Goal: Find contact information: Find contact information

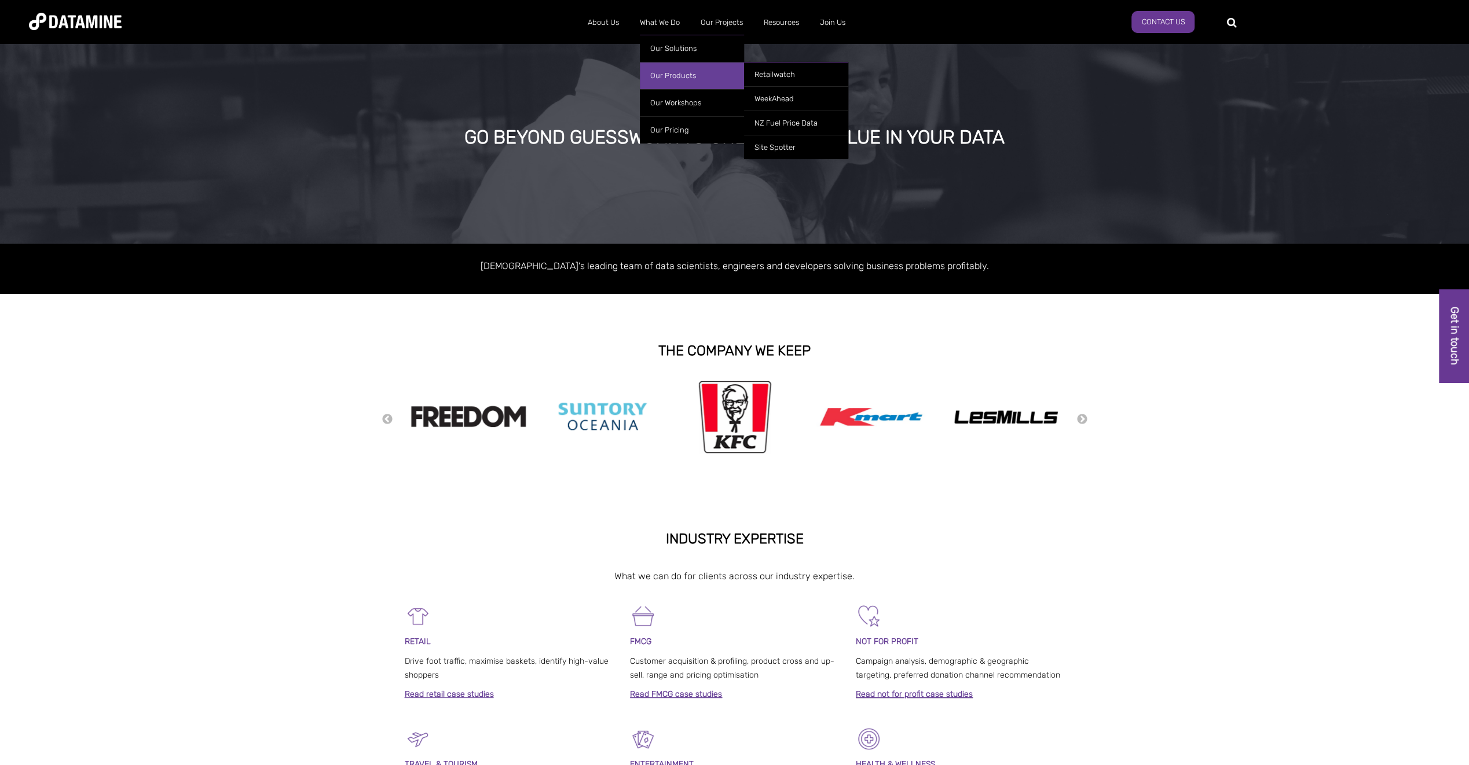
click at [674, 69] on link "Our Products" at bounding box center [692, 75] width 104 height 27
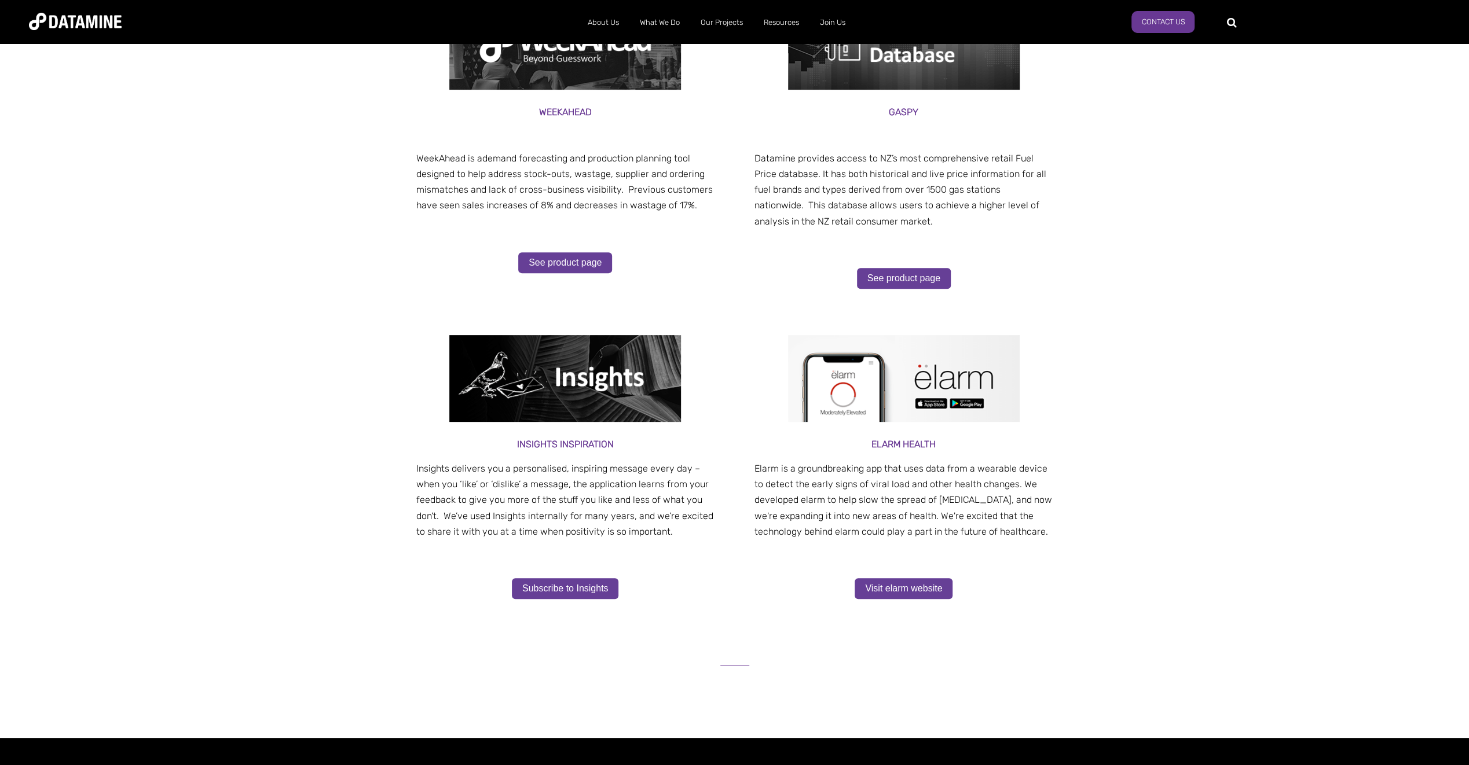
scroll to position [174, 0]
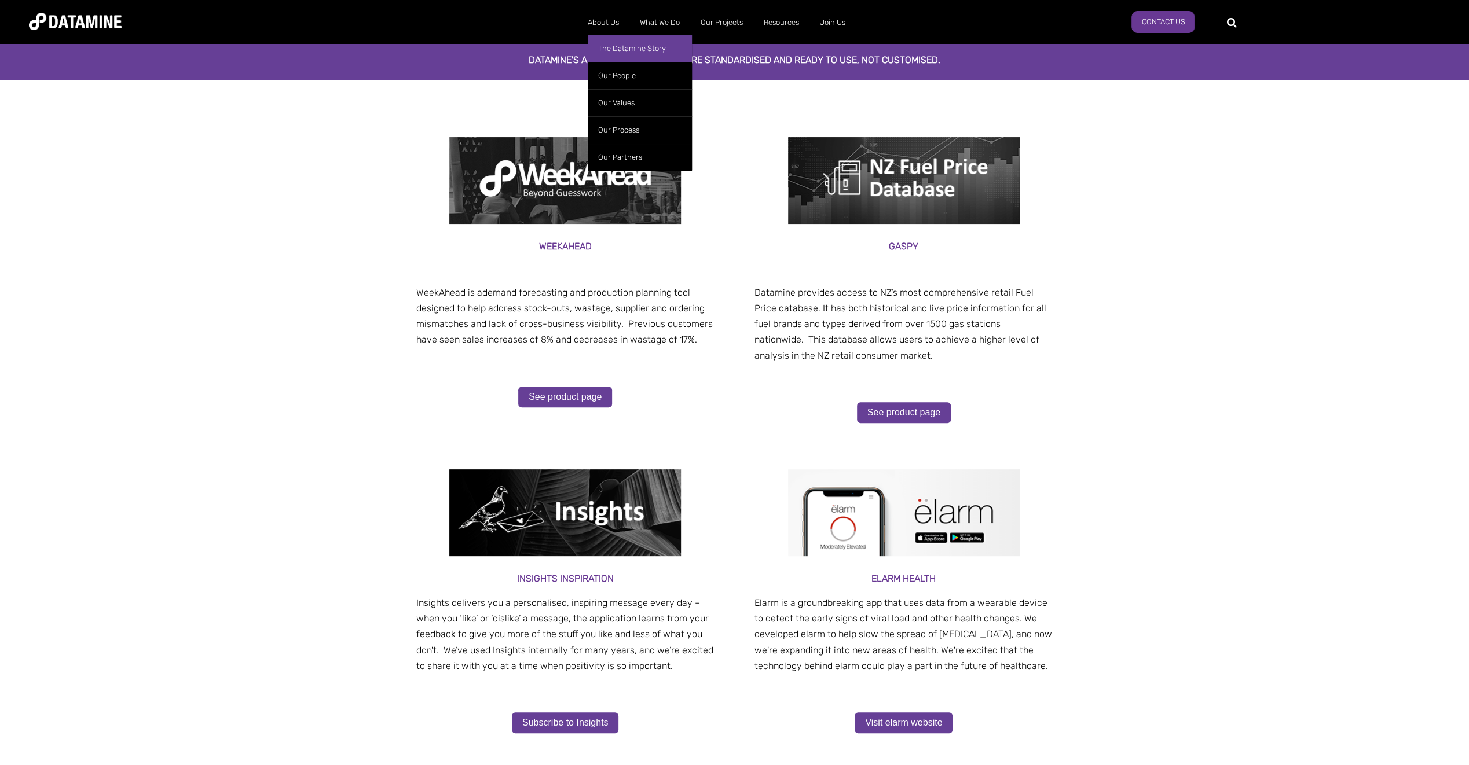
click at [612, 47] on link "The Datamine Story" at bounding box center [640, 48] width 104 height 27
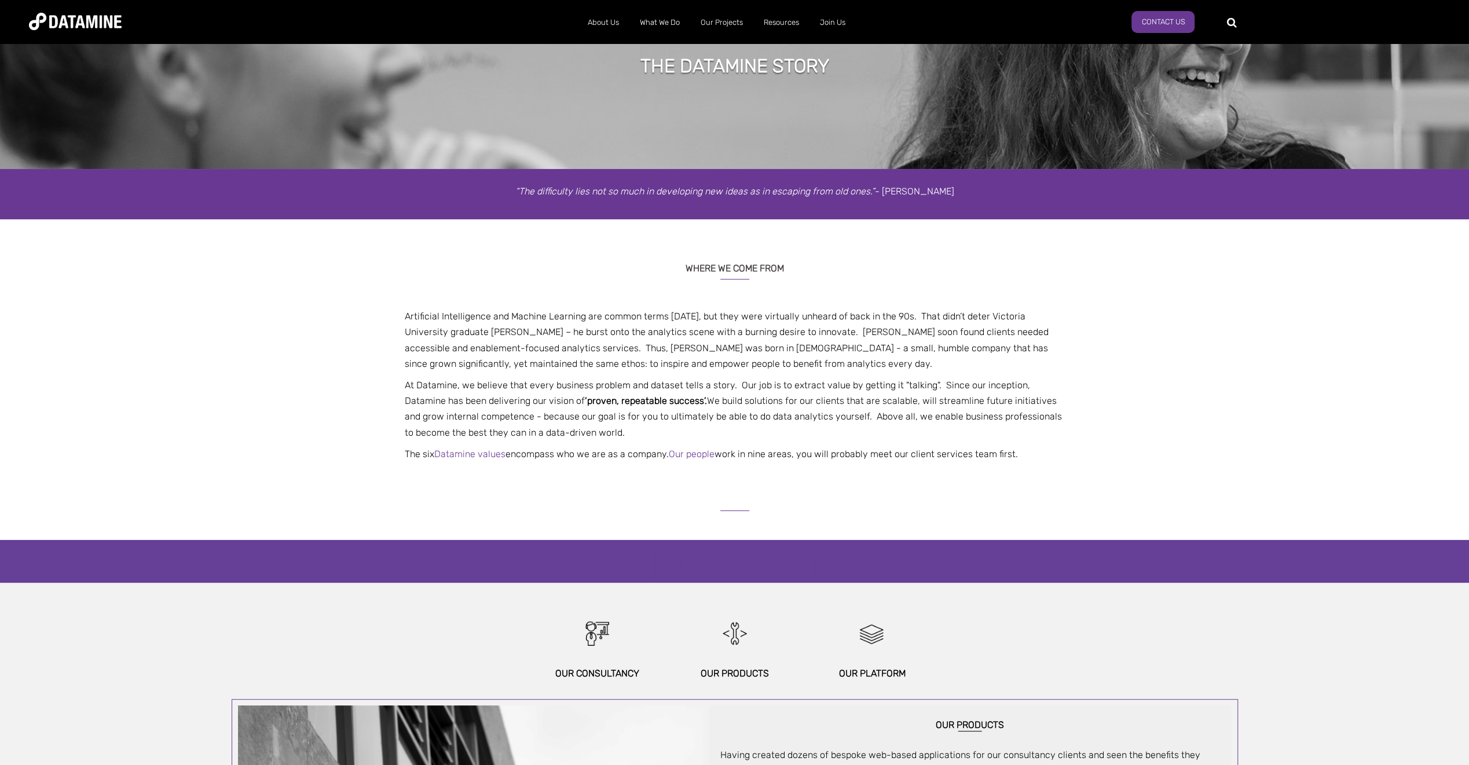
scroll to position [74, 0]
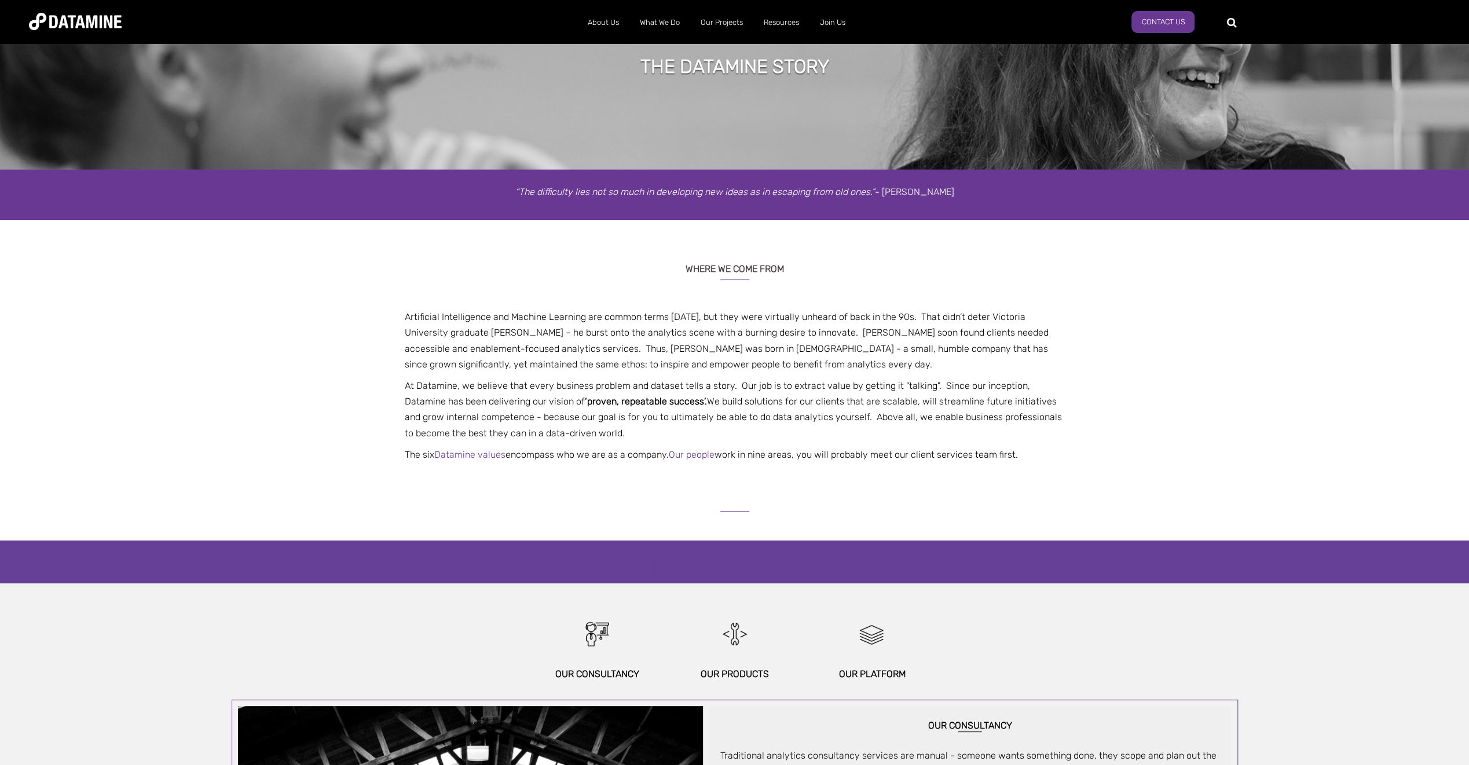
click at [80, 19] on img at bounding box center [75, 21] width 93 height 17
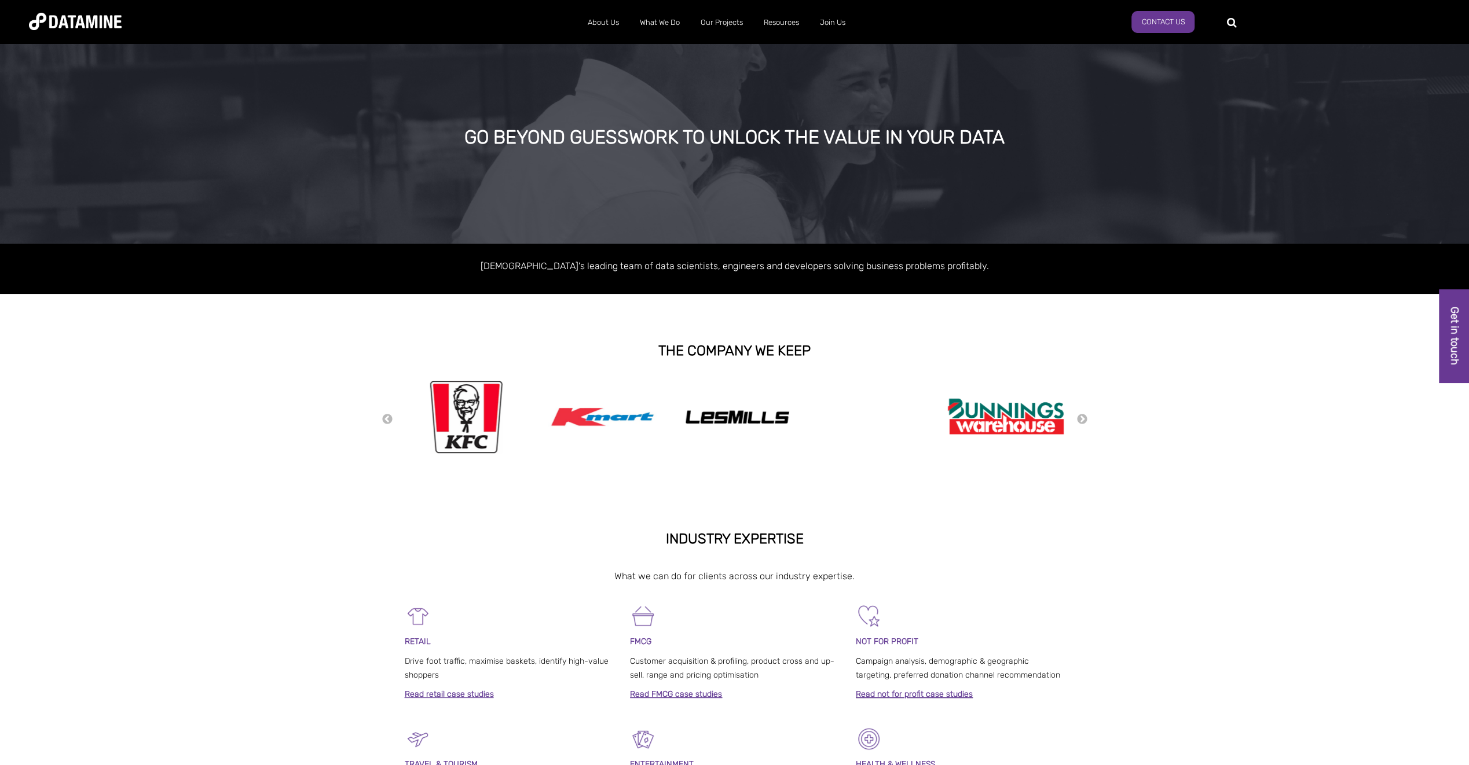
click at [240, 499] on div at bounding box center [734, 499] width 1469 height 35
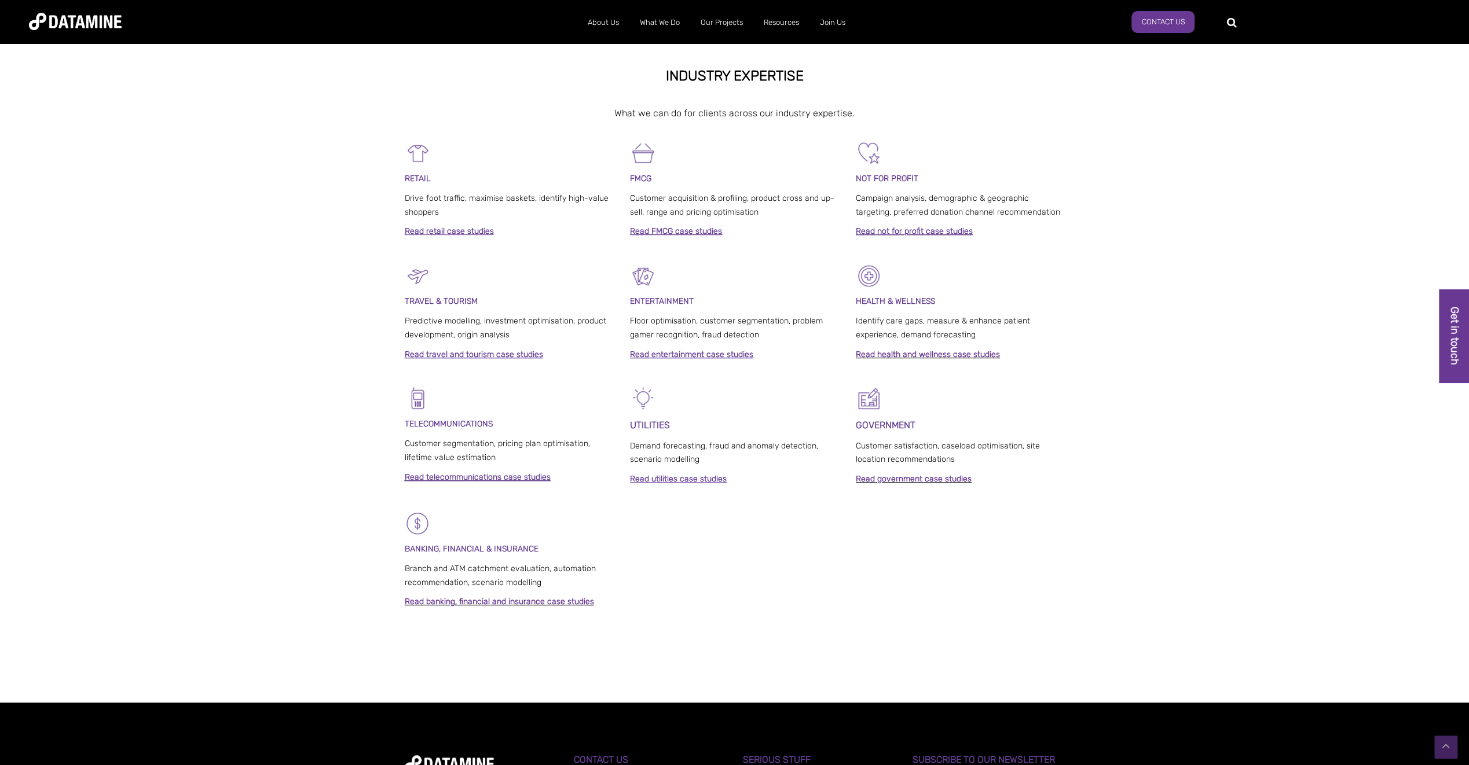
scroll to position [646, 0]
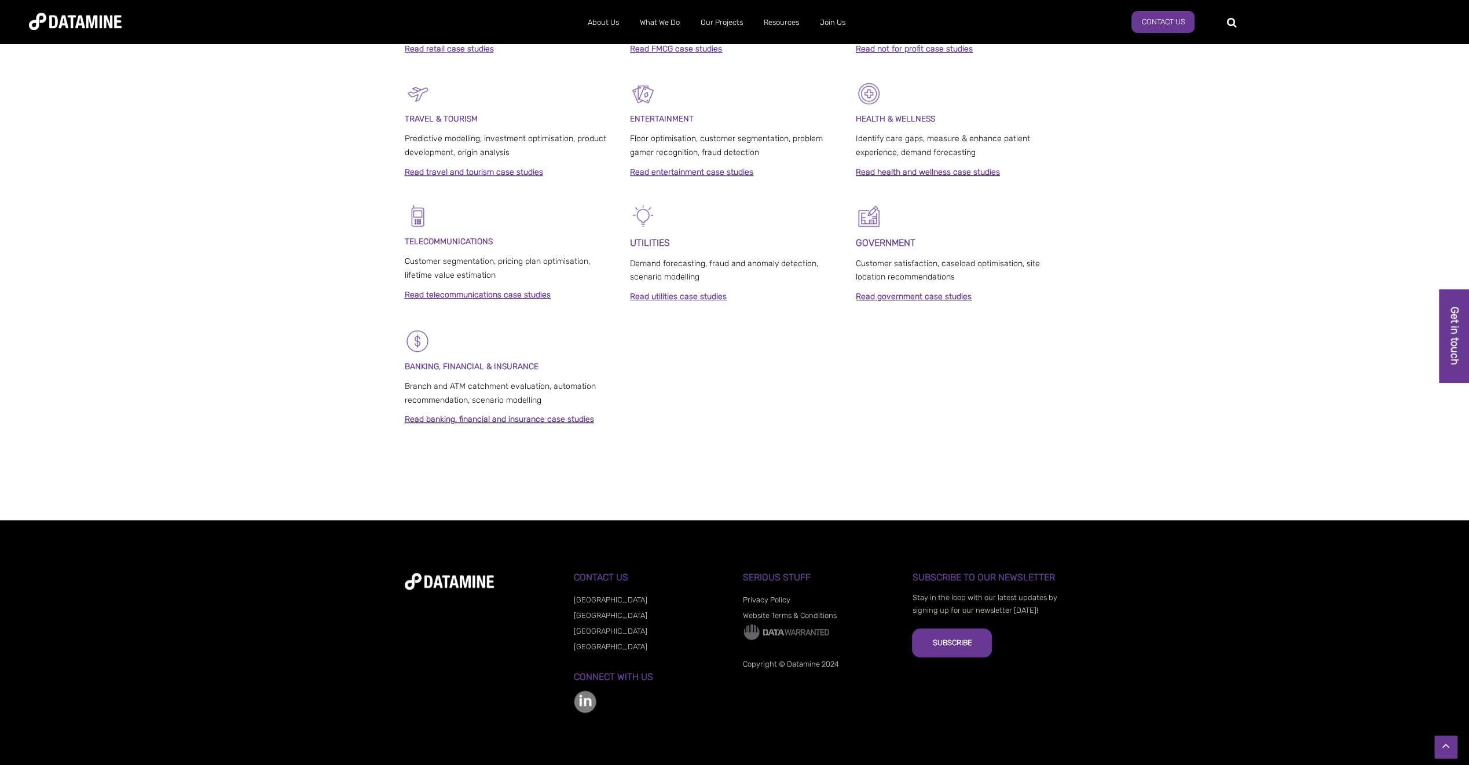
click at [590, 646] on link "[GEOGRAPHIC_DATA]" at bounding box center [611, 647] width 74 height 9
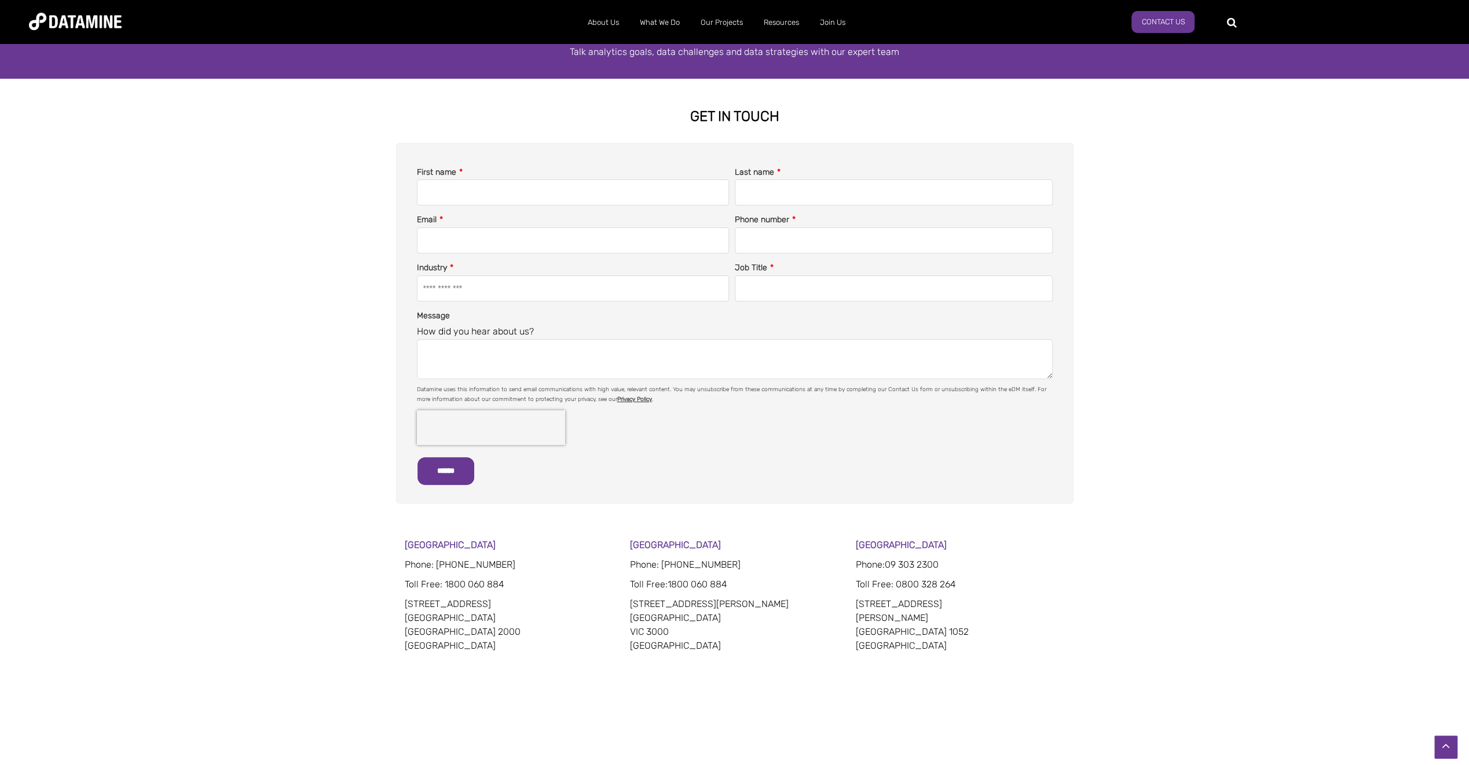
scroll to position [94, 0]
